Goal: Find specific page/section: Find specific page/section

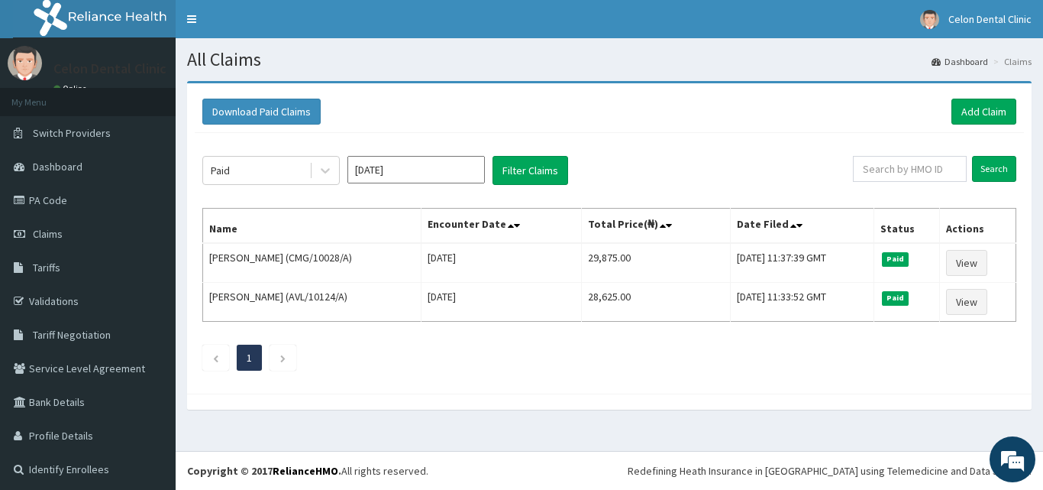
click at [765, 141] on div "Paid Sep 2025 Filter Claims Search Name Encounter Date Total Price(₦) Date File…" at bounding box center [609, 259] width 829 height 253
click at [79, 191] on link "PA Code" at bounding box center [88, 200] width 176 height 34
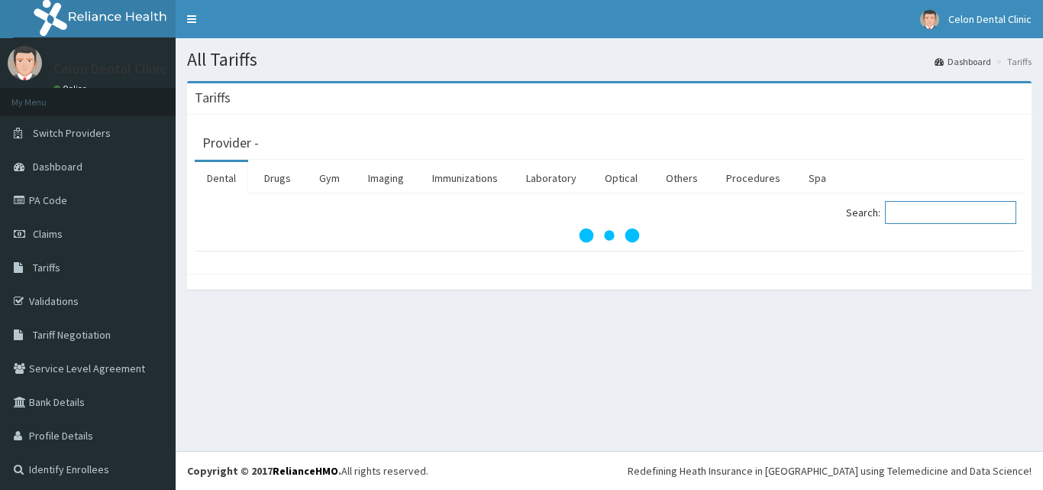
click at [925, 217] on input "Search:" at bounding box center [950, 212] width 131 height 23
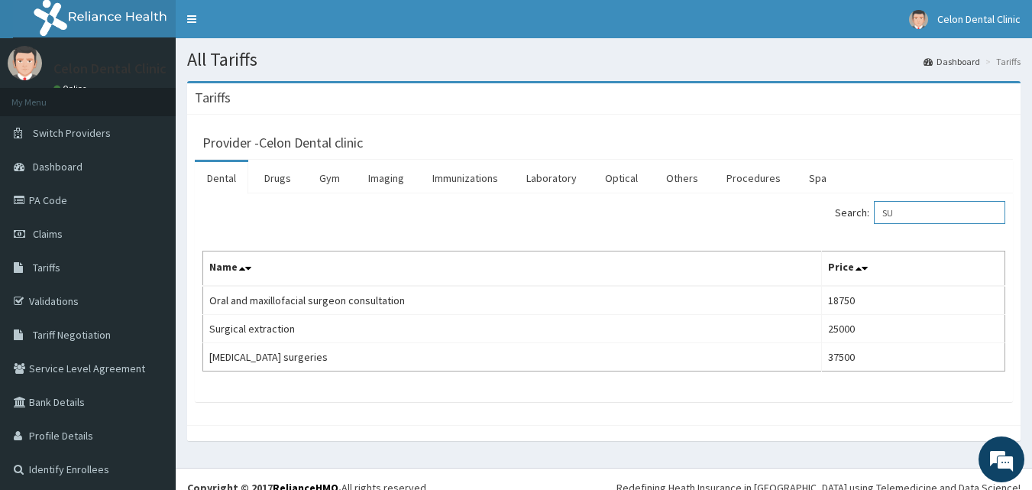
type input "S"
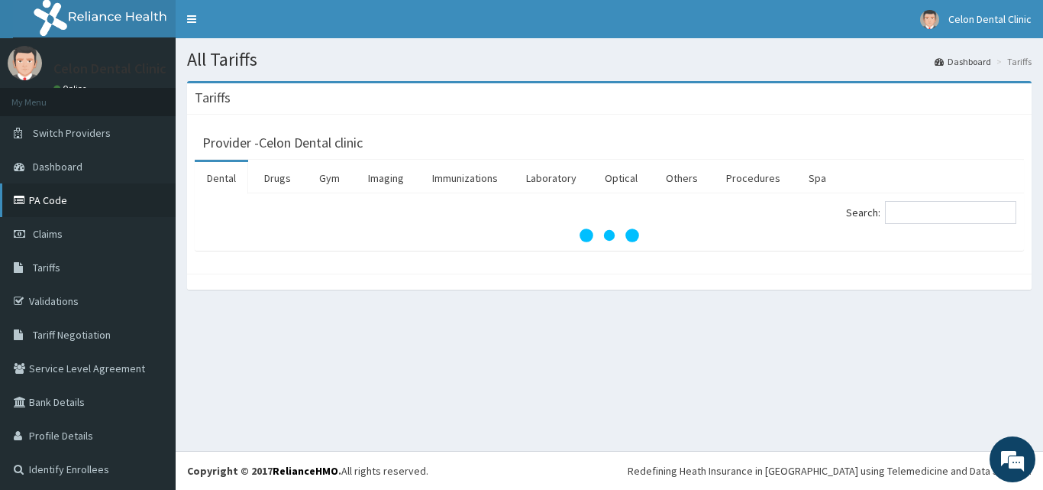
click at [58, 215] on link "PA Code" at bounding box center [88, 200] width 176 height 34
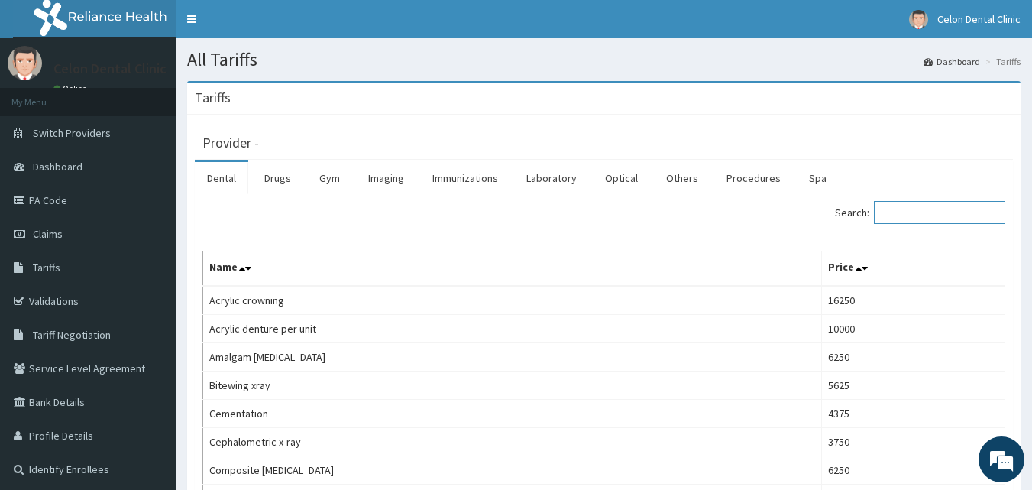
click at [943, 206] on input "Search:" at bounding box center [939, 212] width 131 height 23
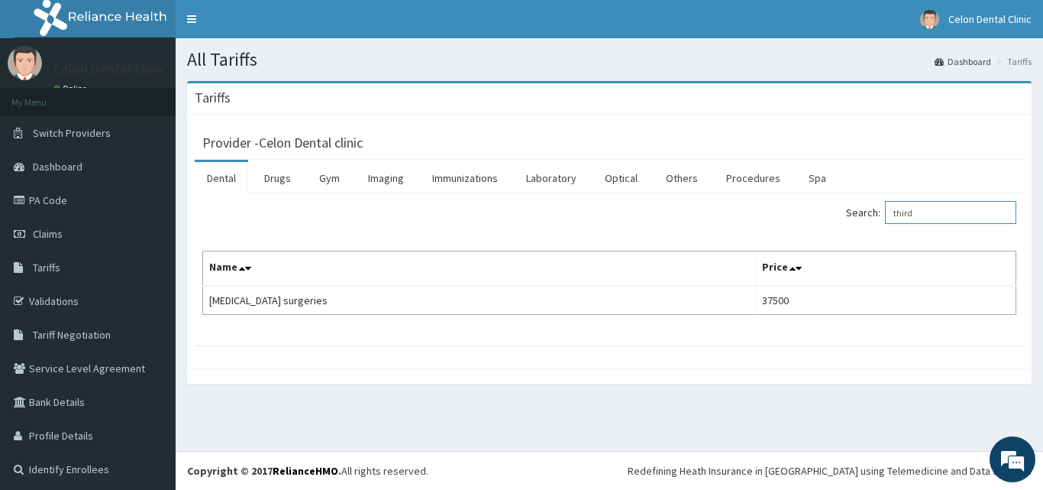
type input "third"
click at [47, 205] on link "PA Code" at bounding box center [88, 200] width 176 height 34
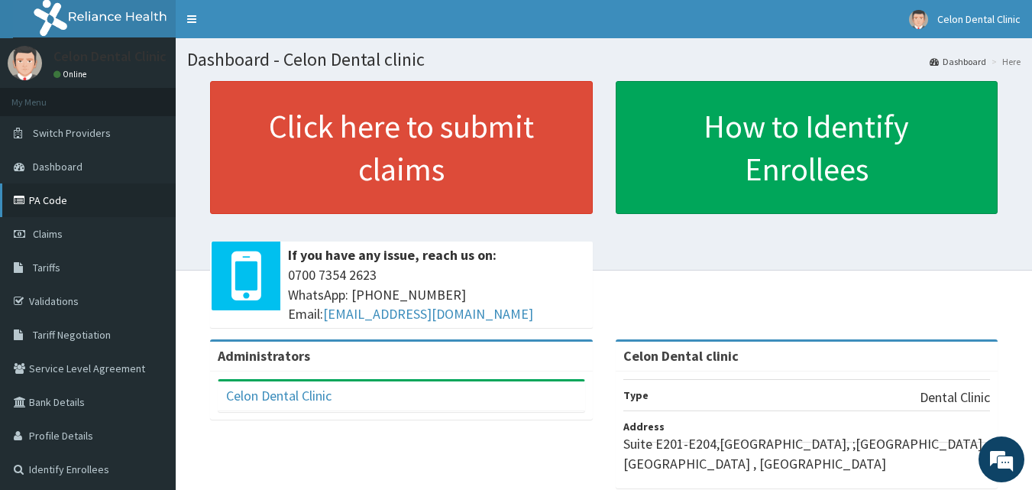
click at [53, 202] on link "PA Code" at bounding box center [88, 200] width 176 height 34
